Goal: Find specific page/section: Find specific page/section

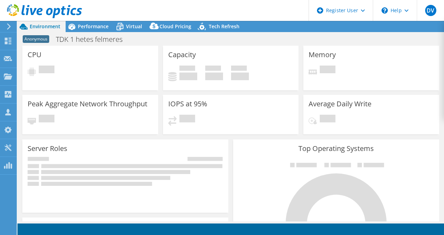
select select "USD"
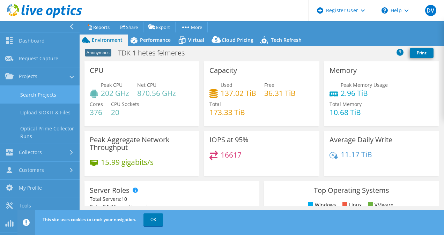
click at [38, 98] on link "Search Projects" at bounding box center [40, 95] width 80 height 18
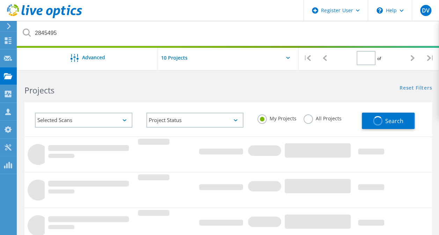
type input "1"
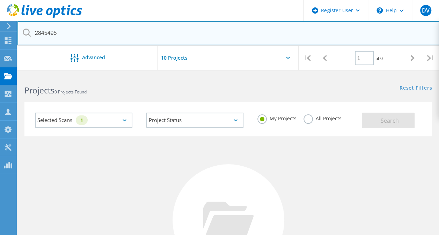
click at [163, 36] on input "2845495" at bounding box center [228, 33] width 422 height 24
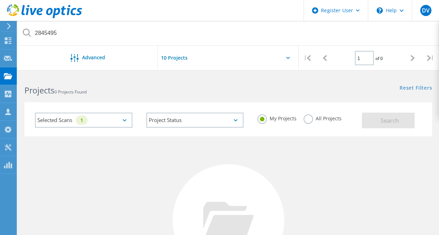
click at [307, 112] on div "My Projects All Projects" at bounding box center [305, 119] width 111 height 26
click at [306, 117] on label "All Projects" at bounding box center [323, 118] width 38 height 7
click at [0, 0] on input "All Projects" at bounding box center [0, 0] width 0 height 0
click at [386, 120] on span "Search" at bounding box center [389, 121] width 18 height 8
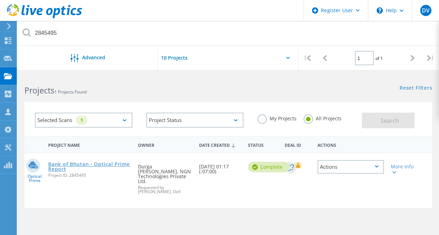
click at [106, 164] on link "Bank of Bhutan - Optical Prime Report" at bounding box center [89, 167] width 83 height 10
